Goal: Task Accomplishment & Management: Manage account settings

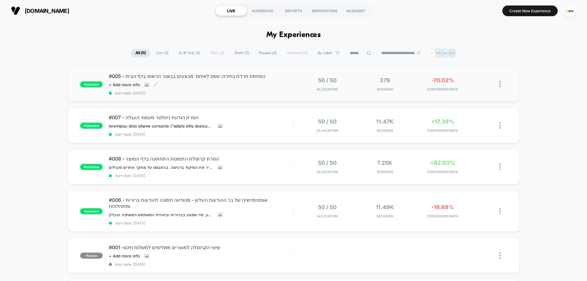
click at [264, 90] on div "#005 - הפחתת חרדת בחירה: טסט לאיחוד מבצעים בבאנר הראשי בדף הבית Click to view i…" at bounding box center [201, 84] width 184 height 22
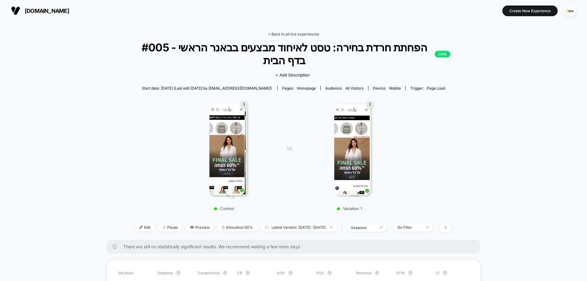
click at [305, 32] on link "< Back to all live experiences" at bounding box center [293, 34] width 51 height 5
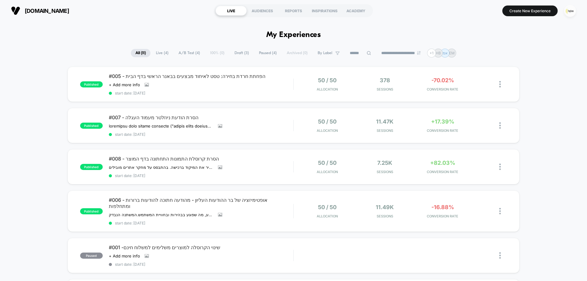
click at [572, 11] on img "button" at bounding box center [570, 11] width 12 height 12
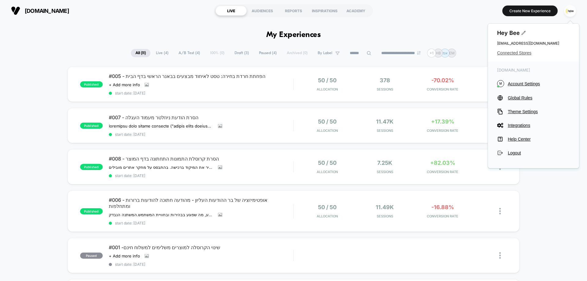
click at [510, 50] on span "Connected Stores" at bounding box center [533, 52] width 73 height 5
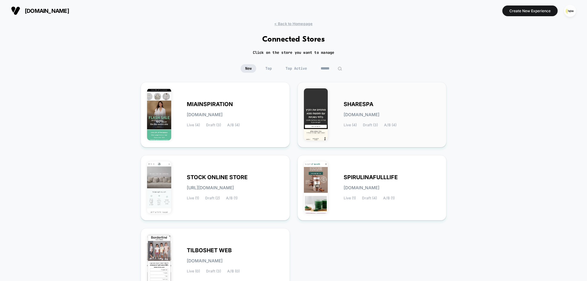
click at [374, 118] on div "SHARESPA [DOMAIN_NAME] Live (4) Draft (3) A/B (4)" at bounding box center [392, 114] width 97 height 25
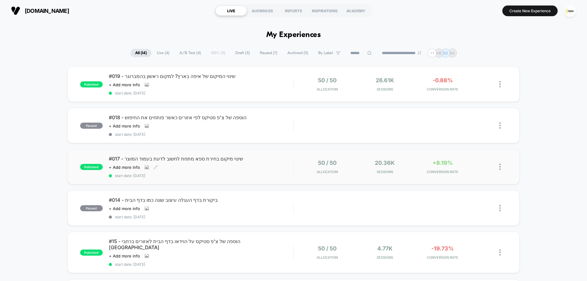
click at [261, 165] on div "#017 - שינוי מיקום בחירת ספא מתחת לחשוב לדעת בעמוד המוצר Click to view images C…" at bounding box center [201, 167] width 184 height 22
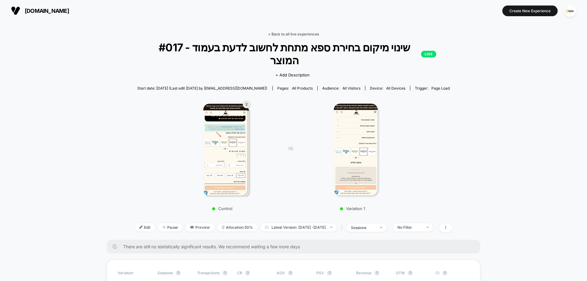
click at [304, 33] on link "< Back to all live experiences" at bounding box center [293, 34] width 51 height 5
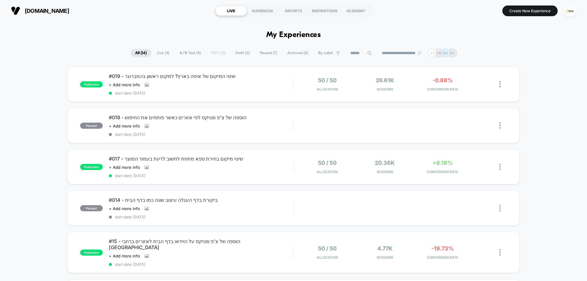
click at [571, 12] on img "button" at bounding box center [570, 11] width 12 height 12
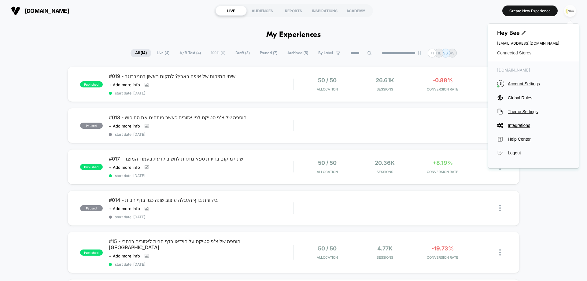
drag, startPoint x: 516, startPoint y: 58, endPoint x: 516, endPoint y: 53, distance: 5.2
click at [516, 56] on div "Hey Bee [EMAIL_ADDRESS][DOMAIN_NAME] Connected Stores" at bounding box center [533, 43] width 91 height 38
click at [516, 52] on span "Connected Stores" at bounding box center [533, 52] width 73 height 5
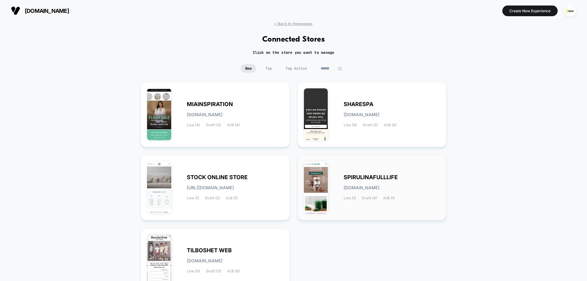
click at [369, 182] on div "SPIRULINAFULLLIFE [DOMAIN_NAME] Live (1) Draft (4) A/B (1)" at bounding box center [392, 187] width 97 height 25
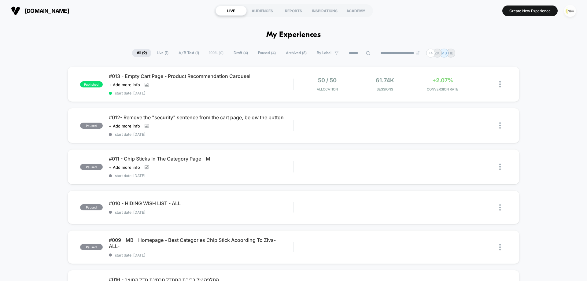
click at [556, 126] on div "published #013 - Empty Cart Page - Product Recommendation Carousel Click to vie…" at bounding box center [293, 261] width 587 height 388
click at [268, 89] on div "#013 - Empty Cart Page - Product Recommendation Carousel Click to view images C…" at bounding box center [201, 84] width 184 height 22
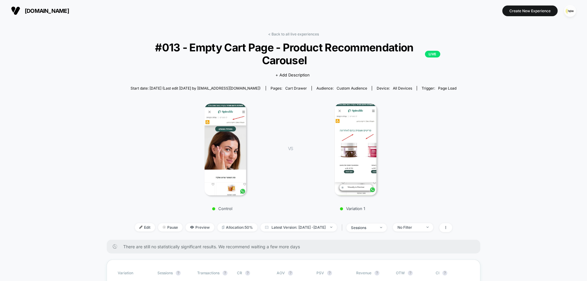
click at [288, 37] on div "< Back to all live experiences #013 - Empty Cart Page - Product Recommendation …" at bounding box center [294, 136] width 326 height 208
click at [290, 33] on link "< Back to all live experiences" at bounding box center [293, 34] width 51 height 5
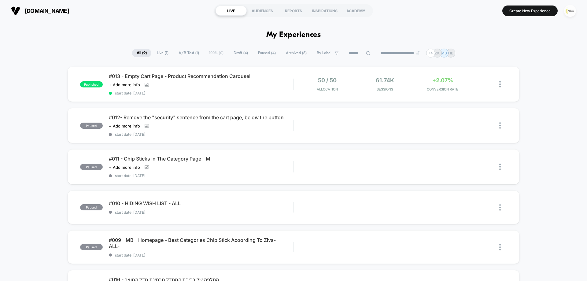
click at [233, 53] on span "Draft ( 4 )" at bounding box center [241, 53] width 24 height 8
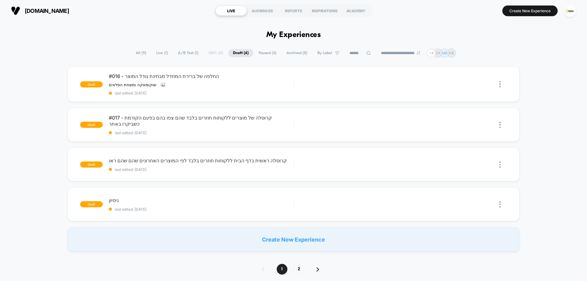
click at [139, 51] on span "All ( 9 )" at bounding box center [141, 53] width 20 height 8
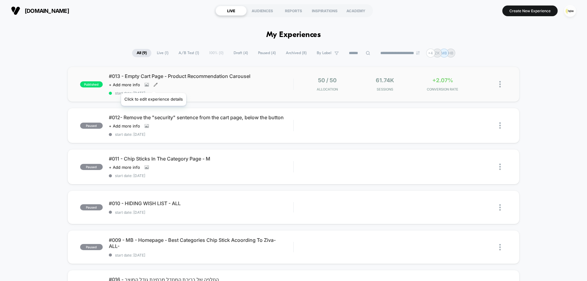
click at [154, 85] on icon at bounding box center [156, 85] width 4 height 4
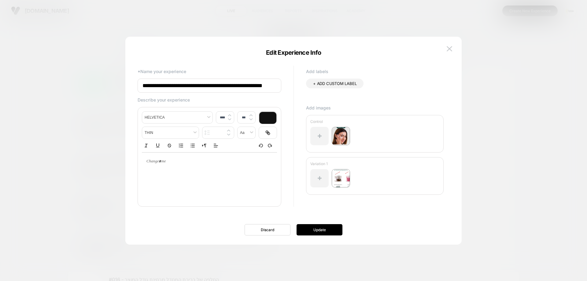
scroll to position [0, 23]
click at [217, 86] on input "**********" at bounding box center [210, 86] width 144 height 14
click at [181, 87] on input "**********" at bounding box center [210, 86] width 144 height 14
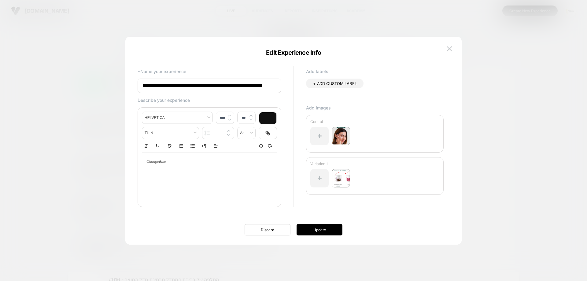
click at [181, 87] on input "**********" at bounding box center [210, 86] width 144 height 14
drag, startPoint x: 144, startPoint y: 87, endPoint x: 264, endPoint y: 84, distance: 119.9
click at [265, 83] on input "**********" at bounding box center [210, 86] width 144 height 14
paste input "**********"
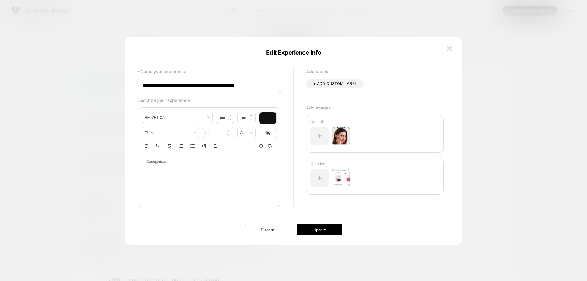
click at [246, 86] on input "**********" at bounding box center [210, 86] width 144 height 14
type input "**********"
click at [326, 227] on button "Update" at bounding box center [320, 229] width 46 height 11
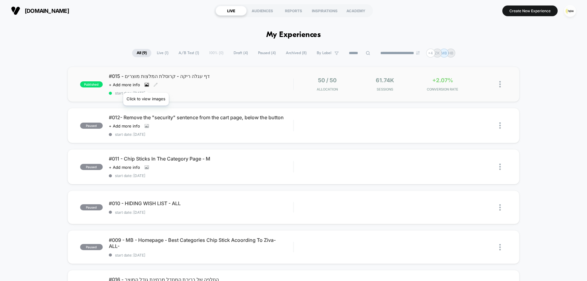
click at [146, 85] on icon at bounding box center [146, 85] width 3 height 2
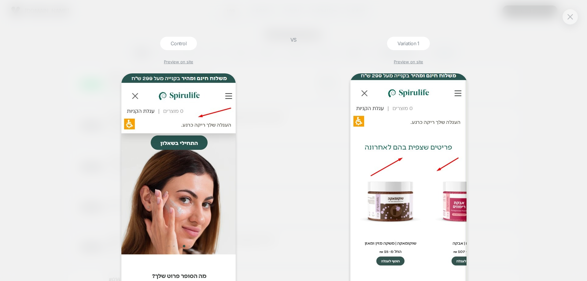
click at [64, 45] on div "Control Preview on site VS Variation 1 Preview on site" at bounding box center [293, 140] width 587 height 281
click at [578, 14] on div "Control Preview on site VS Variation 1 Preview on site" at bounding box center [293, 140] width 587 height 281
click at [568, 18] on img at bounding box center [571, 16] width 6 height 5
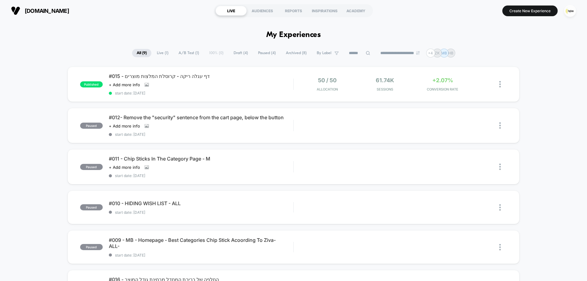
click at [240, 54] on span "Draft ( 4 )" at bounding box center [241, 53] width 24 height 8
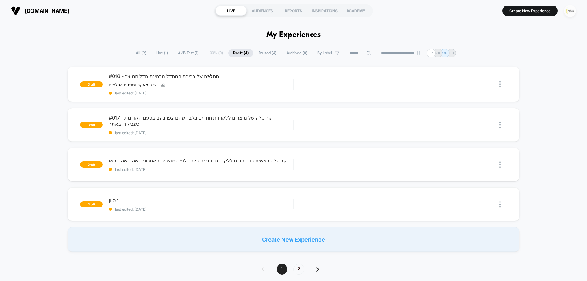
click at [571, 11] on img "button" at bounding box center [570, 11] width 12 height 12
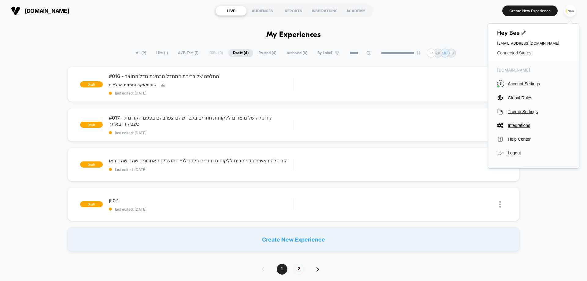
click at [517, 53] on span "Connected Stores" at bounding box center [533, 52] width 73 height 5
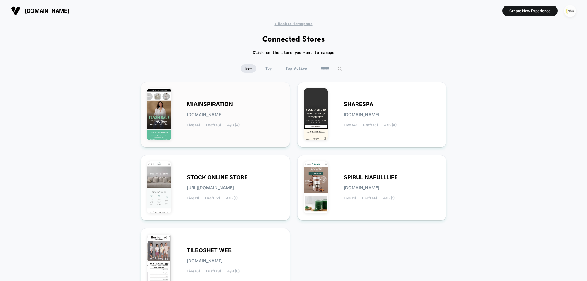
click at [240, 118] on div "MIAINSPIRATION [DOMAIN_NAME] Live (4) Draft (3) A/B (4)" at bounding box center [235, 114] width 97 height 25
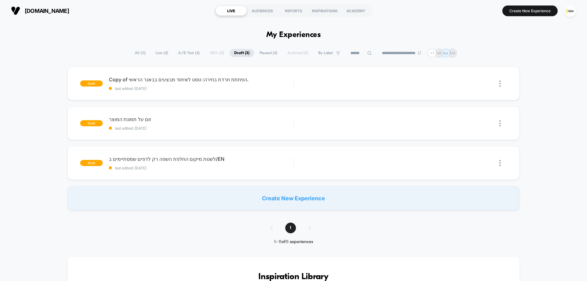
click at [160, 54] on span "Live ( 4 )" at bounding box center [162, 53] width 22 height 8
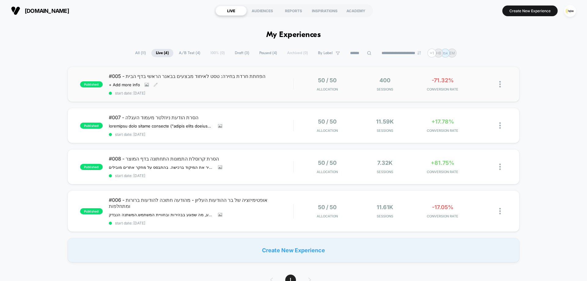
click at [257, 84] on div "#005 - הפחתת חרדת בחירה: טסט לאיחוד מבצעים בבאנר הראשי בדף הבית Click to view i…" at bounding box center [201, 84] width 184 height 22
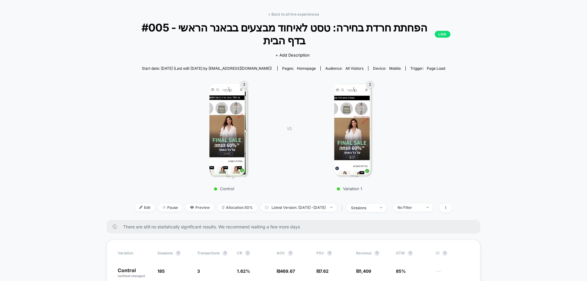
scroll to position [31, 0]
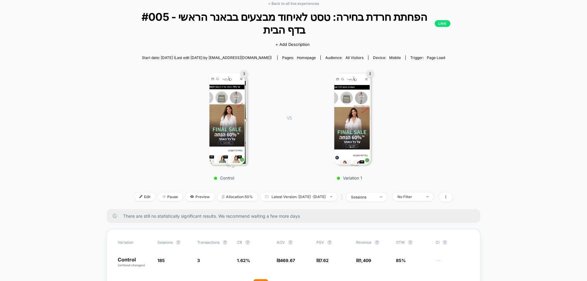
click at [308, 2] on link "< Back to all live experiences" at bounding box center [293, 3] width 51 height 5
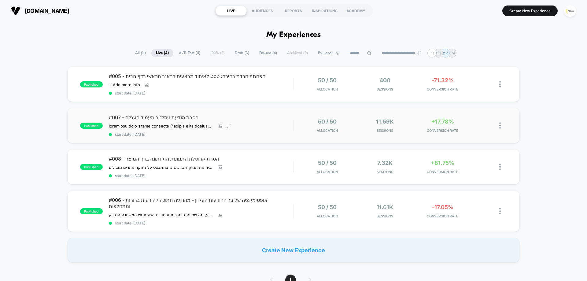
click at [264, 125] on div "#007 - הסרת הודעת ניוזלטר מעמוד העגלה השערה הסרת הצעת ההרשמה לניוזלטר ("הירשמי …" at bounding box center [201, 125] width 184 height 22
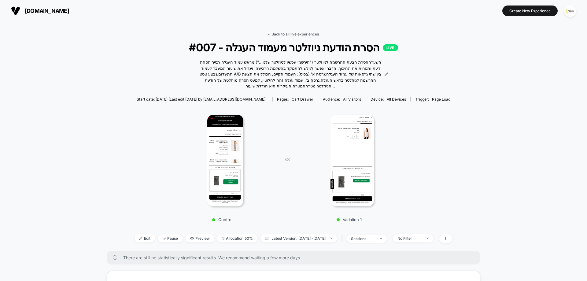
click at [310, 35] on link "< Back to all live experiences" at bounding box center [293, 34] width 51 height 5
